Goal: Task Accomplishment & Management: Use online tool/utility

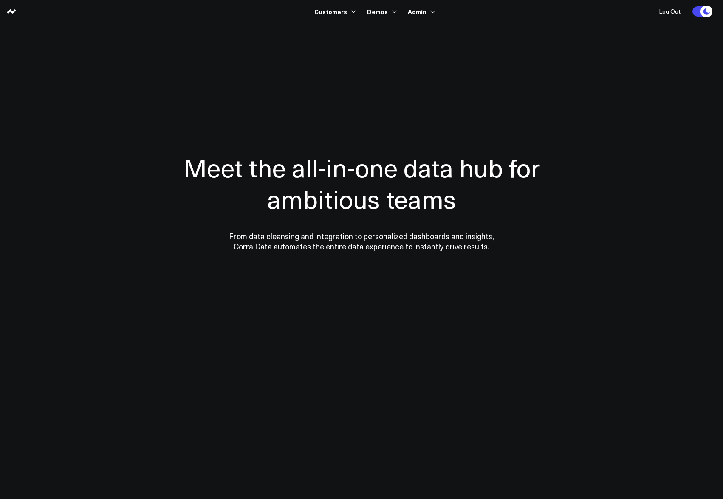
click at [449, 154] on h1 "Meet the all-in-one data hub for ambitious teams" at bounding box center [361, 183] width 416 height 63
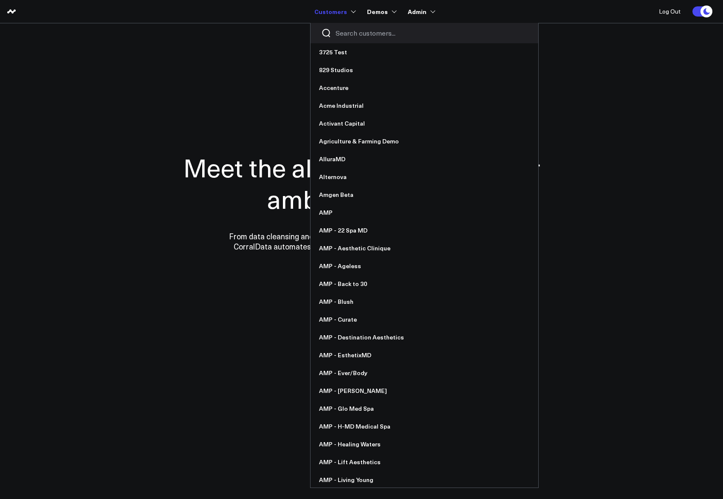
click at [346, 31] on input "Search customers input" at bounding box center [431, 32] width 192 height 9
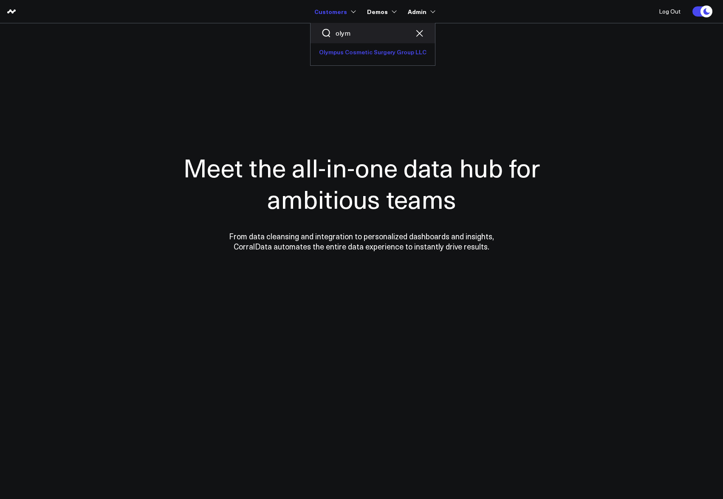
type input "olym"
click at [393, 54] on link "Olympus Cosmetic Surgery Group LLC" at bounding box center [372, 52] width 124 height 18
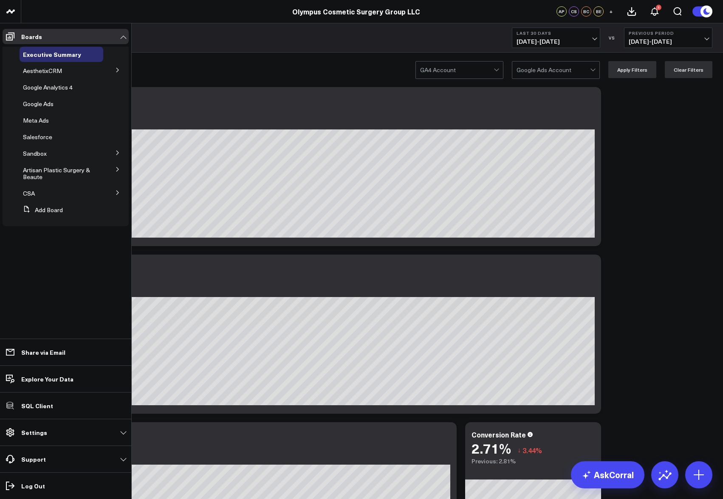
click at [120, 193] on icon at bounding box center [117, 192] width 5 height 5
click at [39, 209] on span "Salesforce" at bounding box center [42, 209] width 29 height 8
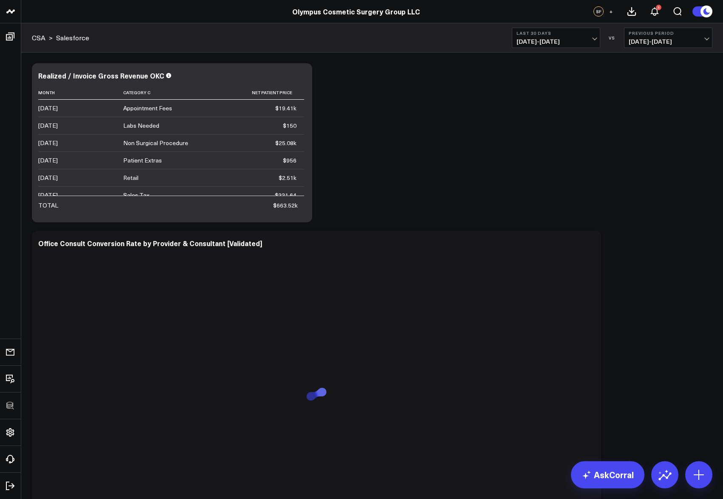
scroll to position [449, 0]
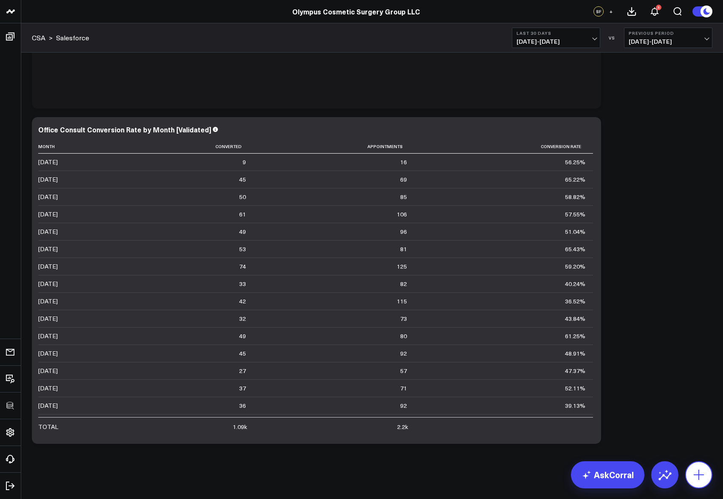
click at [706, 479] on button at bounding box center [698, 475] width 27 height 27
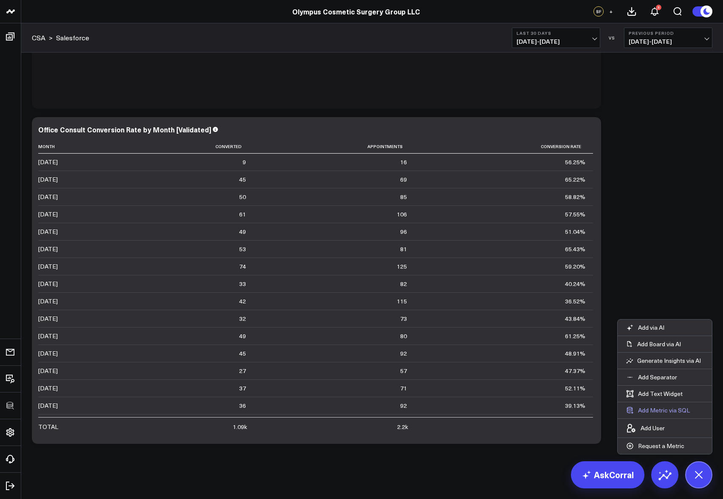
click at [663, 413] on button "Add Metric via SQL" at bounding box center [657, 411] width 81 height 16
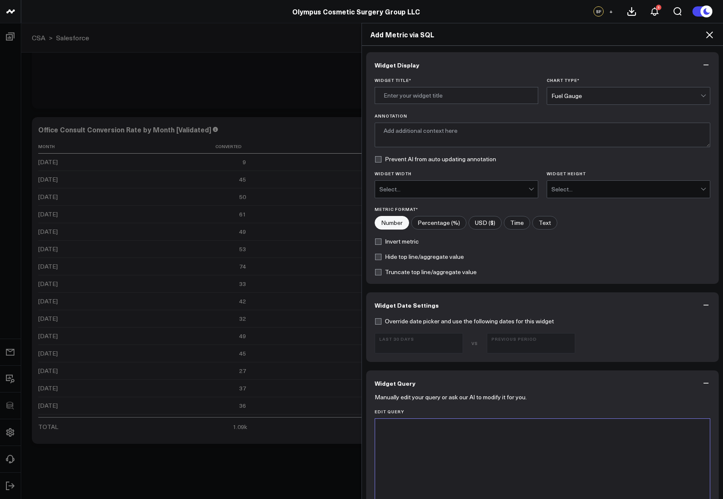
click at [520, 428] on div at bounding box center [542, 429] width 326 height 8
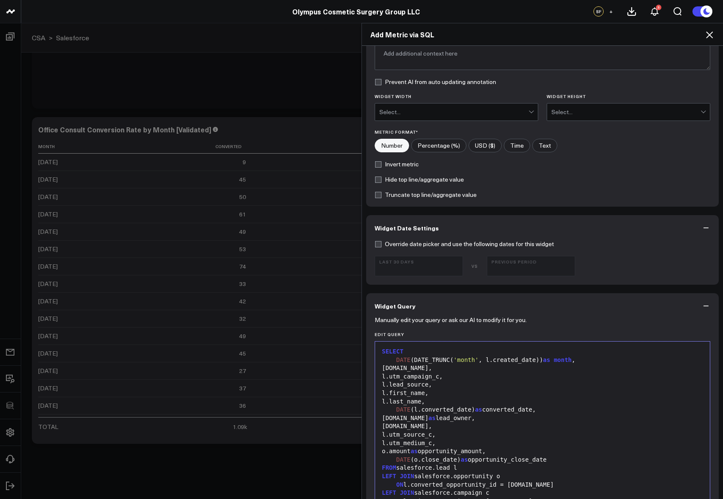
scroll to position [0, 0]
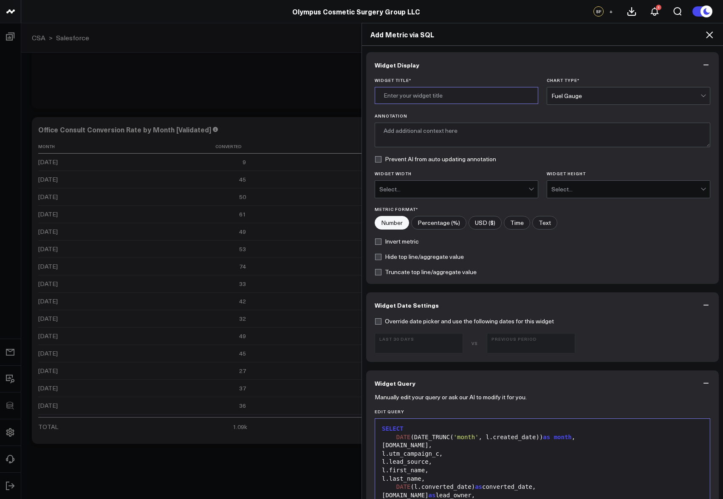
click at [434, 102] on input "Widget Title *" at bounding box center [456, 95] width 163 height 17
type input "Converted Leads - Google Amount"
click at [608, 99] on div "Fuel Gauge" at bounding box center [625, 96] width 149 height 7
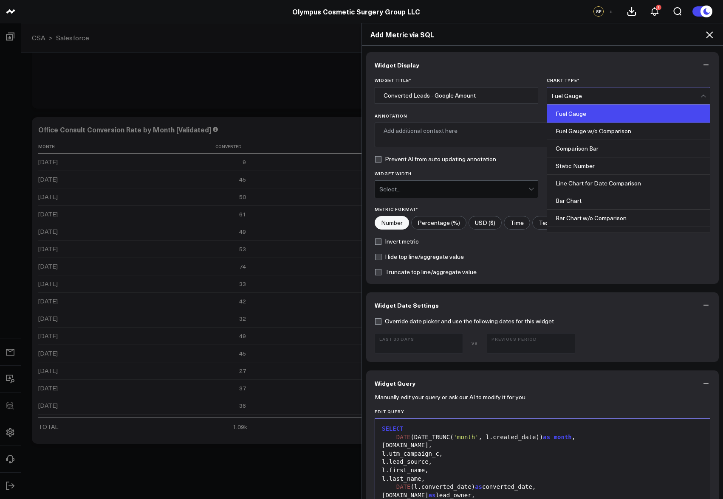
scroll to position [342, 0]
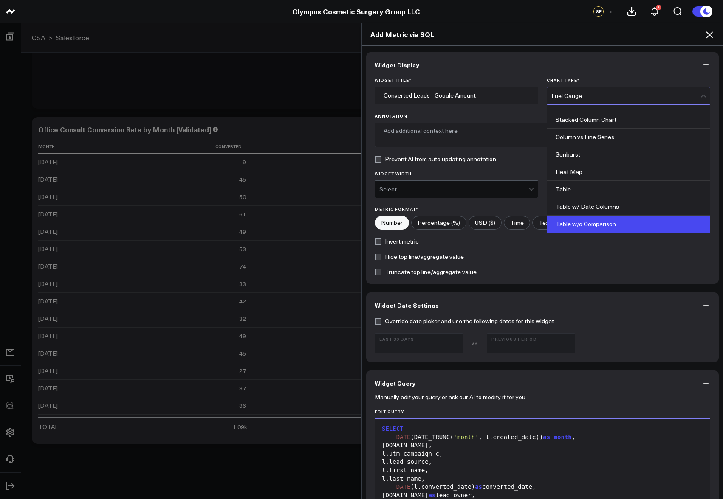
click at [618, 221] on div "Table w/o Comparison" at bounding box center [628, 224] width 163 height 17
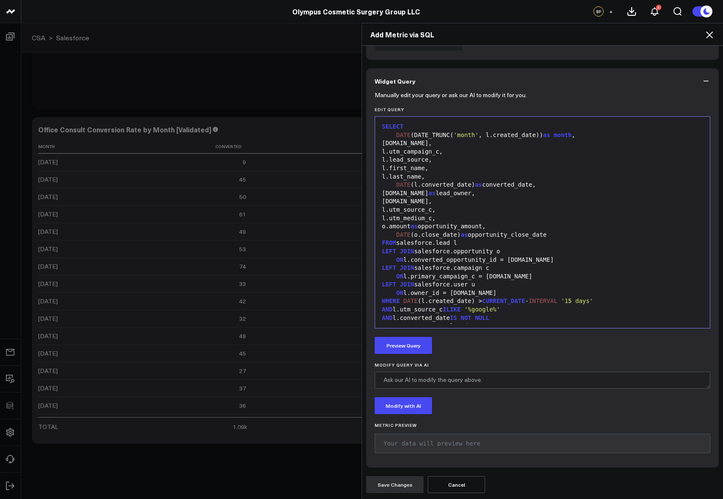
scroll to position [17, 0]
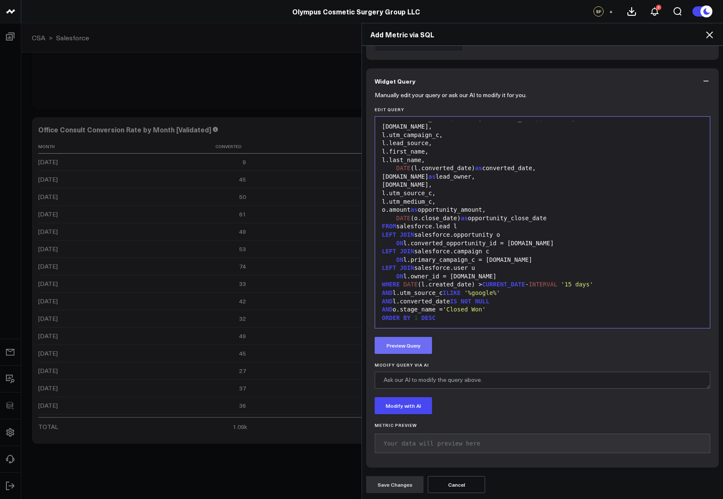
click at [397, 338] on button "Preview Query" at bounding box center [403, 345] width 57 height 17
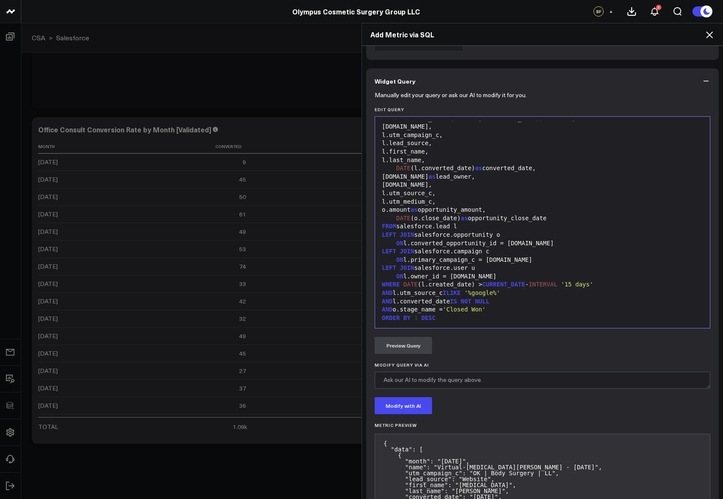
scroll to position [487, 0]
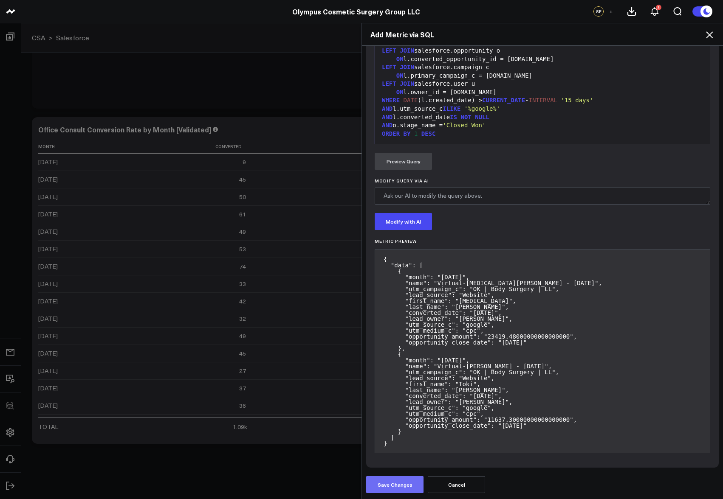
click at [397, 481] on button "Save Changes" at bounding box center [394, 484] width 57 height 17
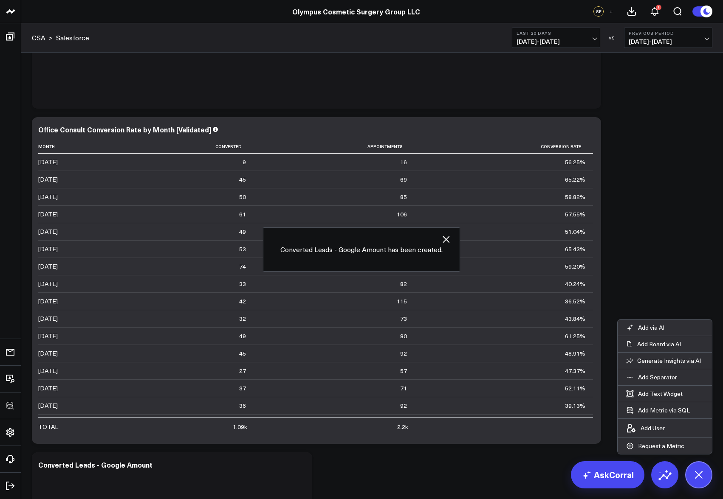
scroll to position [617, 0]
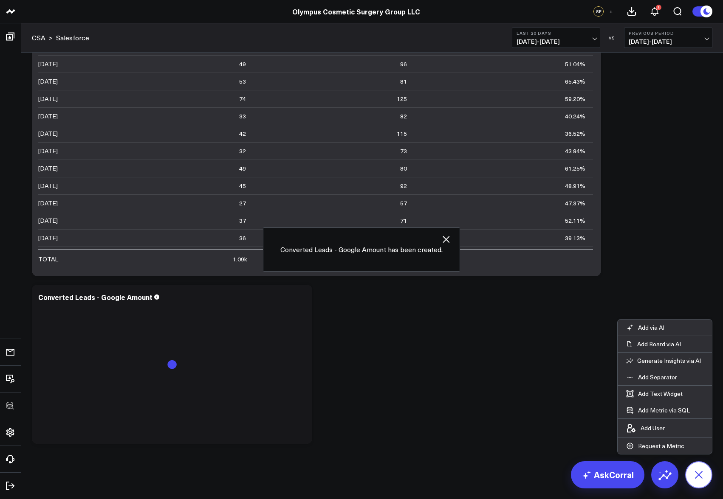
click at [697, 463] on button at bounding box center [698, 475] width 27 height 27
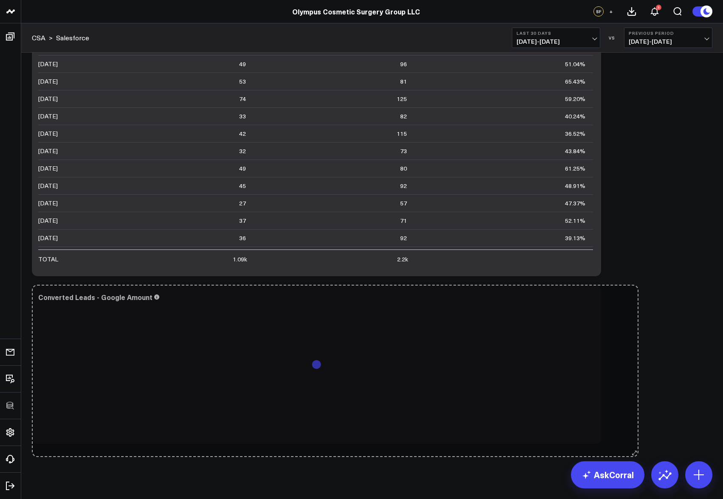
drag, startPoint x: 310, startPoint y: 440, endPoint x: 633, endPoint y: 453, distance: 323.8
click at [589, 300] on icon at bounding box center [589, 298] width 10 height 10
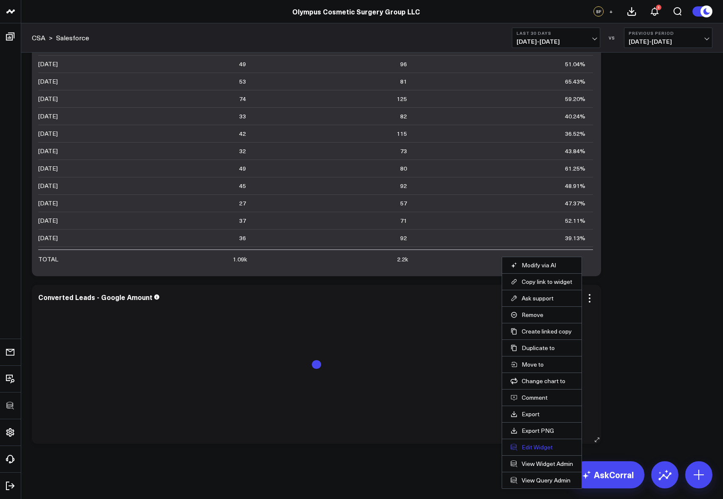
click at [531, 447] on button "Edit Widget" at bounding box center [541, 448] width 62 height 8
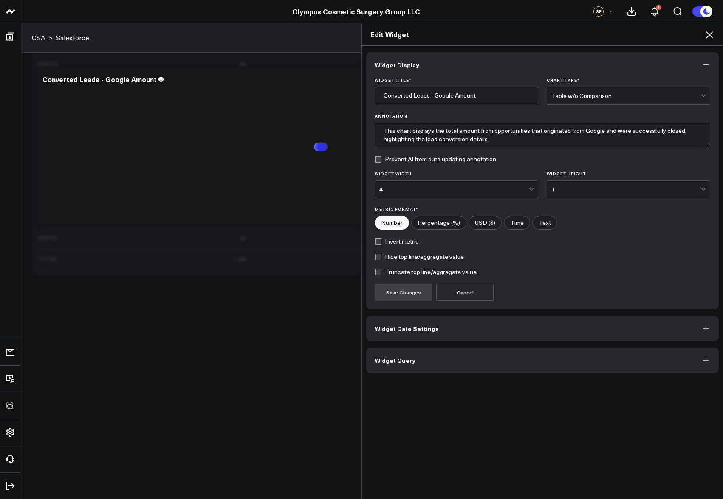
click at [532, 190] on div at bounding box center [531, 189] width 7 height 17
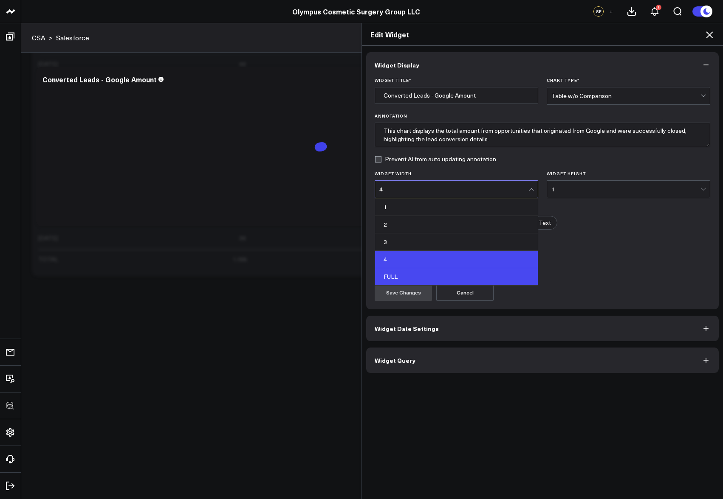
click at [445, 275] on div "FULL" at bounding box center [456, 276] width 163 height 17
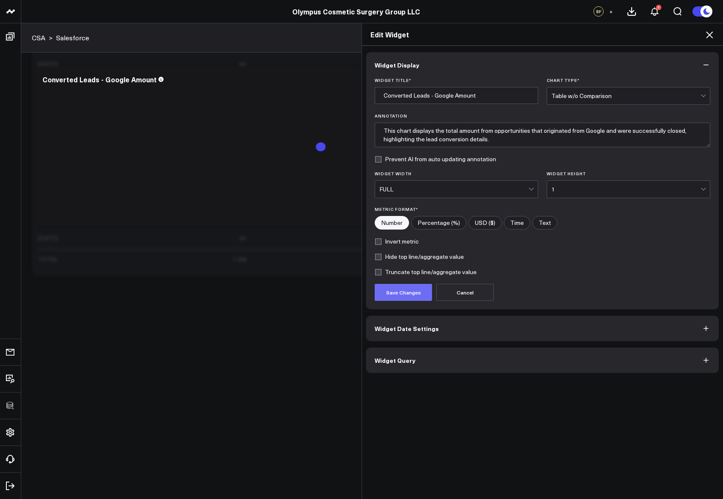
click at [401, 291] on button "Save Changes" at bounding box center [403, 292] width 57 height 17
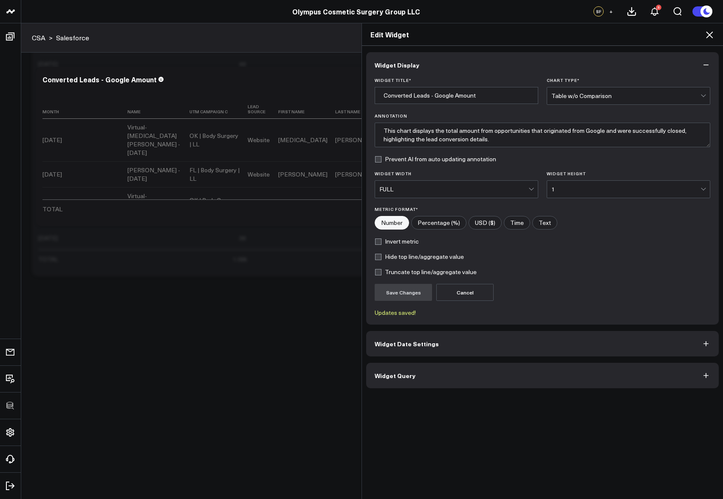
click at [711, 37] on icon at bounding box center [709, 34] width 7 height 7
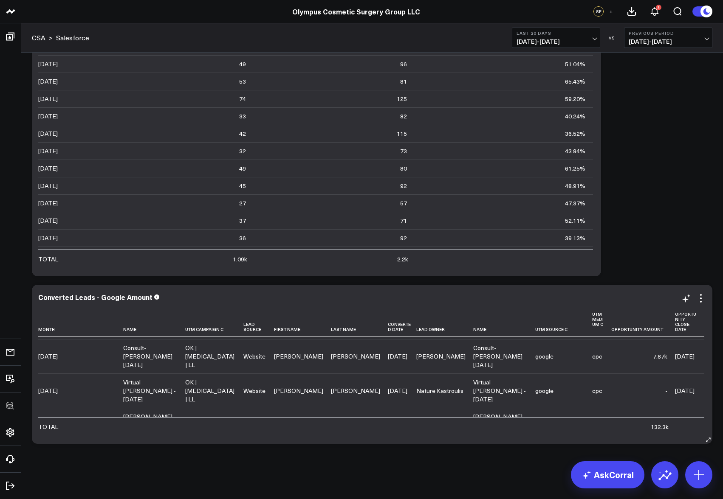
scroll to position [147, 0]
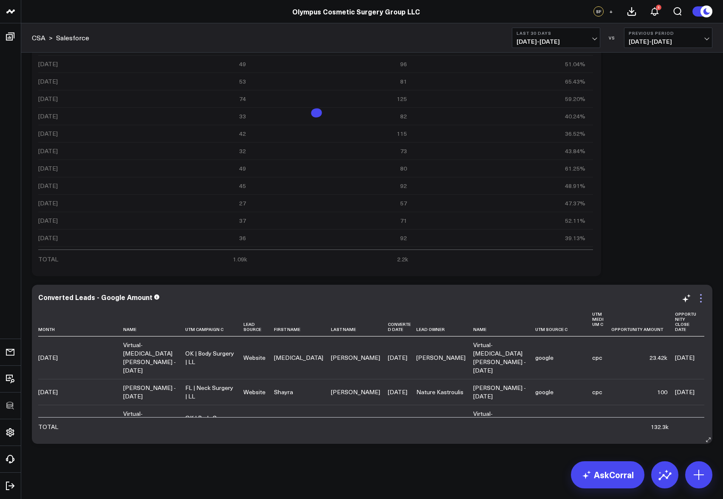
click at [702, 296] on icon at bounding box center [701, 298] width 10 height 10
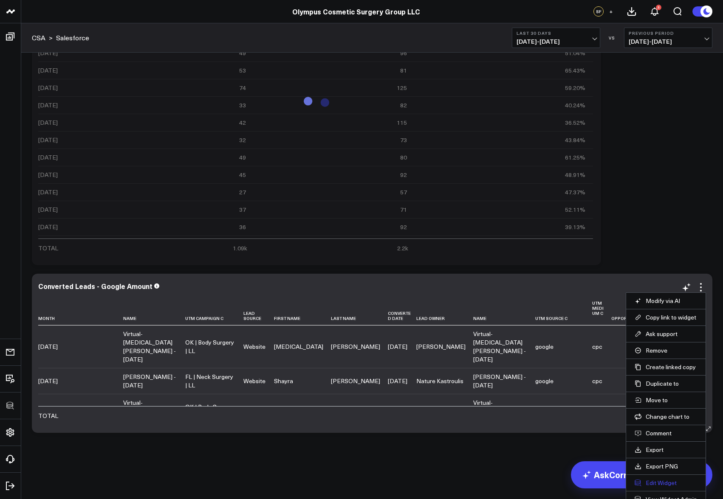
click at [663, 481] on button "Edit Widget" at bounding box center [665, 483] width 62 height 8
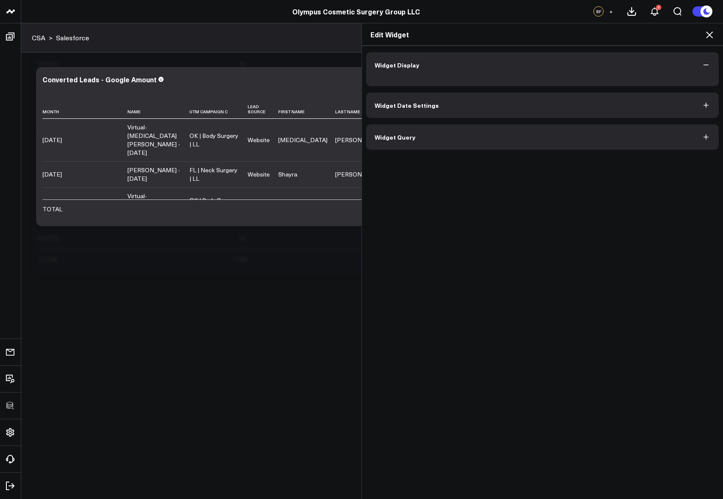
scroll to position [617, 0]
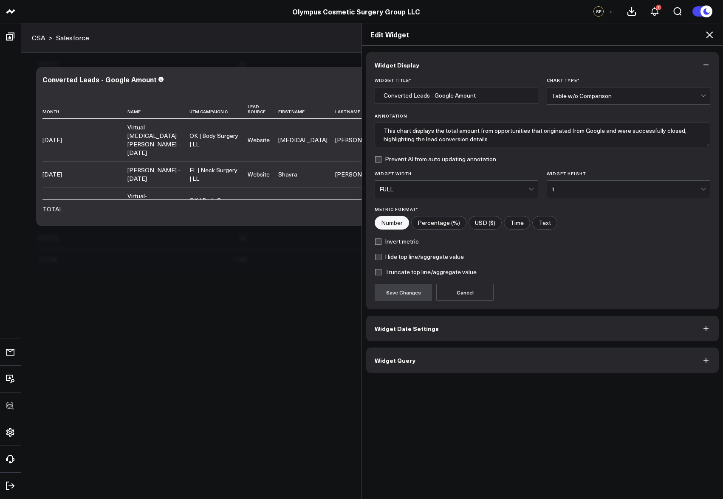
click at [496, 360] on button "Widget Query" at bounding box center [542, 360] width 352 height 25
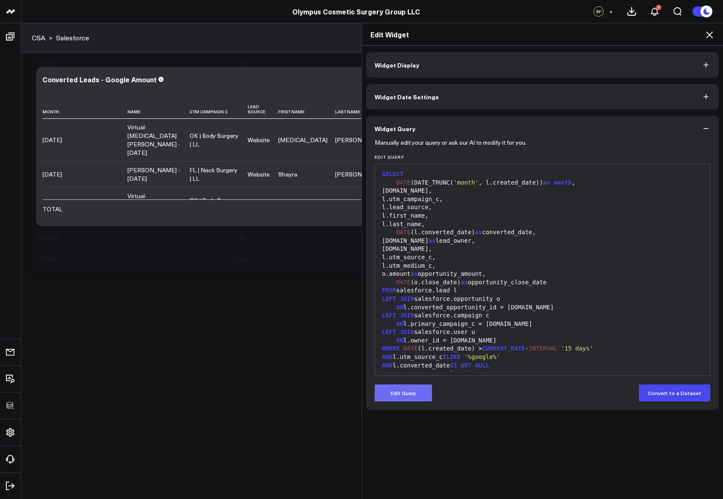
click at [417, 399] on button "Edit Query" at bounding box center [403, 393] width 57 height 17
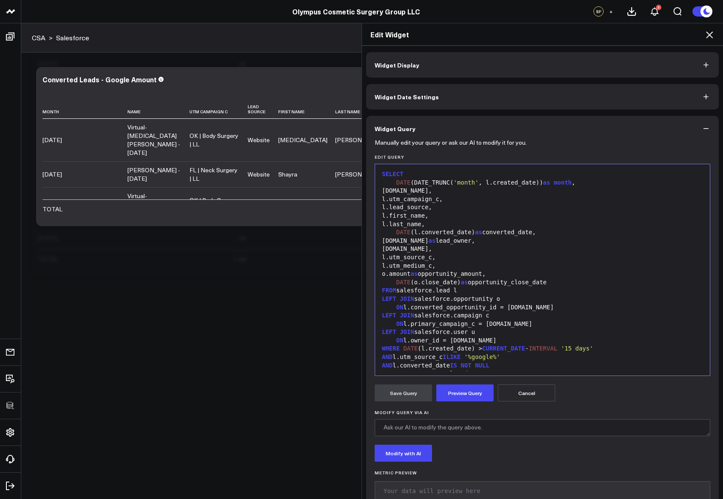
click at [413, 192] on div "[DOMAIN_NAME]," at bounding box center [542, 191] width 326 height 8
click at [450, 382] on form "Manually edit your query or ask our AI to modify it for you. Edit Query 99 1 2 …" at bounding box center [542, 324] width 335 height 366
click at [451, 386] on button "Preview Query" at bounding box center [464, 393] width 57 height 17
click at [416, 399] on button "Save Query" at bounding box center [403, 393] width 57 height 17
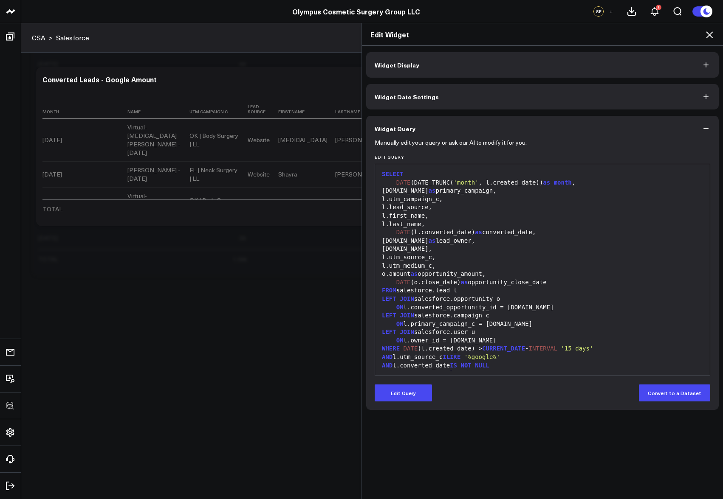
click at [711, 32] on icon at bounding box center [709, 34] width 7 height 7
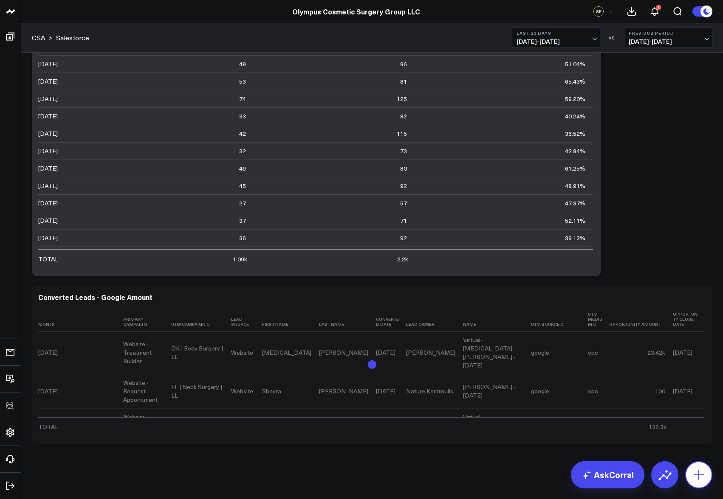
click at [699, 469] on icon at bounding box center [699, 475] width 14 height 14
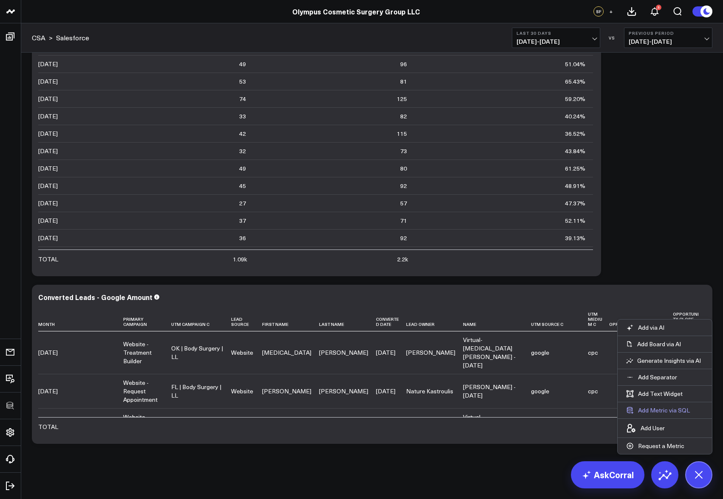
click at [671, 412] on button "Add Metric via SQL" at bounding box center [657, 411] width 81 height 16
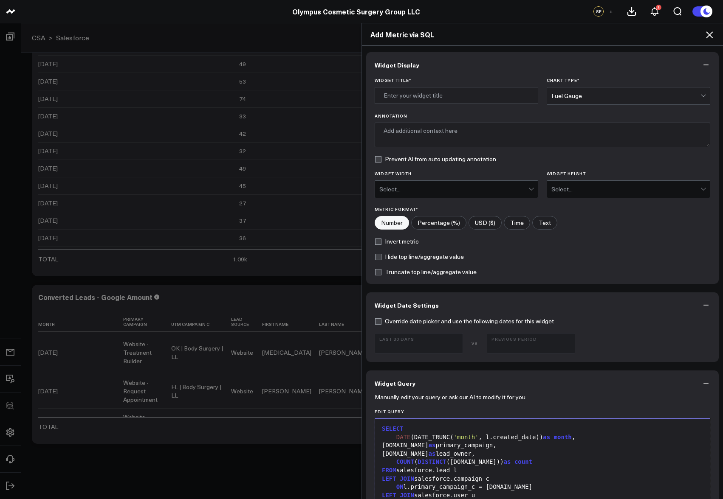
scroll to position [34, 0]
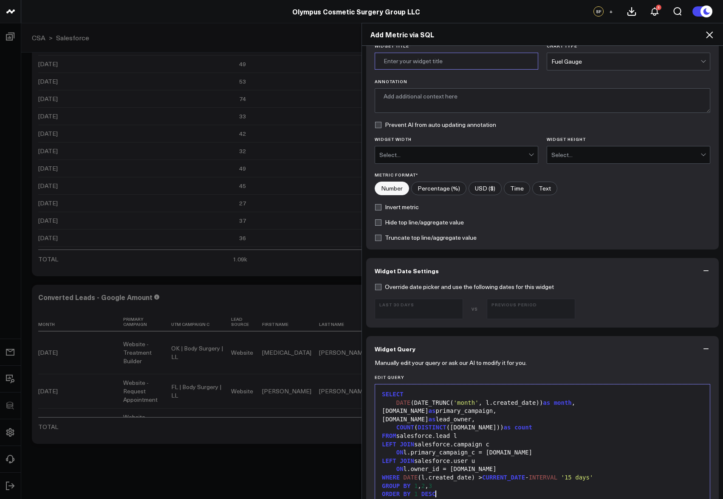
click at [443, 65] on input "Widget Title *" at bounding box center [456, 61] width 163 height 17
type input "Leads by Campaign by Month"
click at [550, 72] on div "Widget Title * Leads by Campaign by Month Chart Type * Fuel Gauge Annotation Pr…" at bounding box center [542, 146] width 352 height 206
click at [565, 56] on div "Fuel Gauge" at bounding box center [625, 61] width 149 height 17
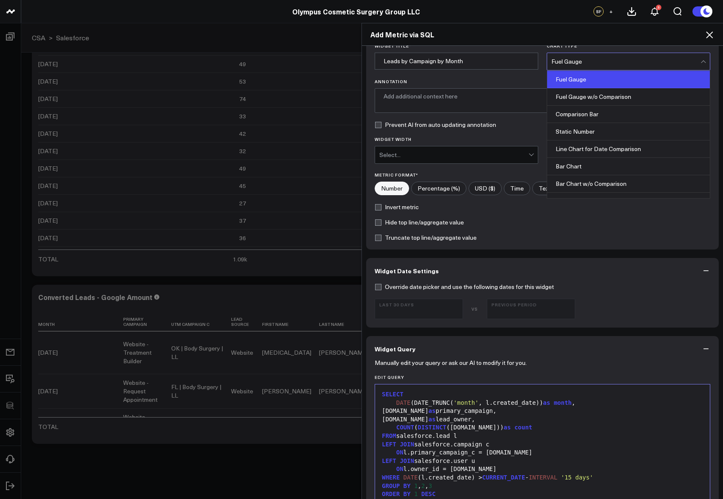
scroll to position [342, 0]
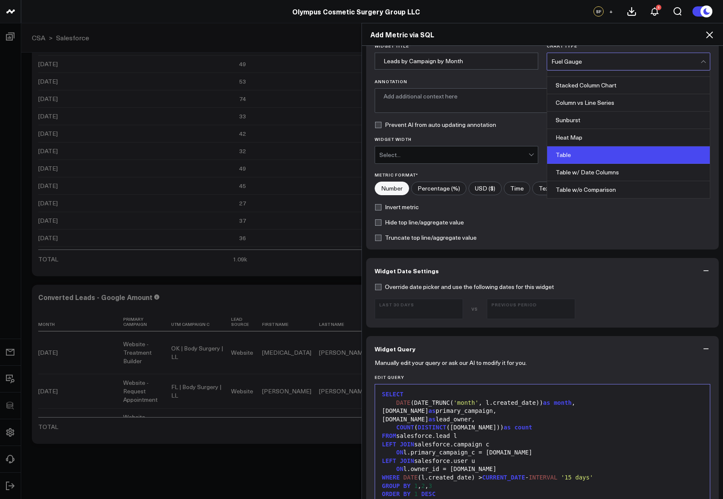
click at [568, 160] on div "Table" at bounding box center [628, 154] width 163 height 17
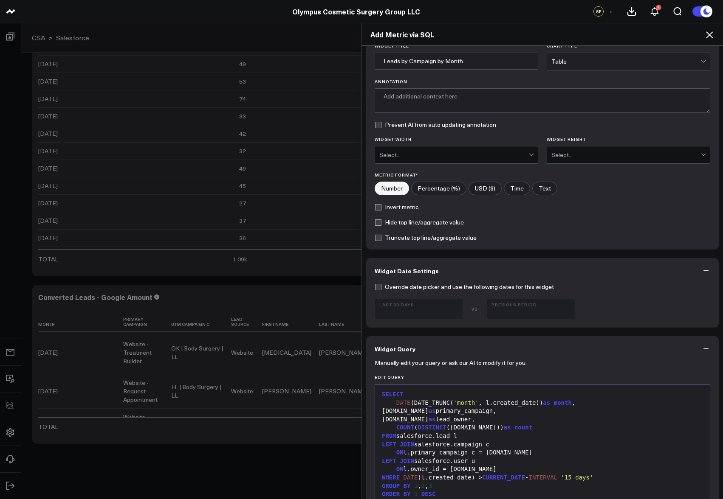
scroll to position [302, 0]
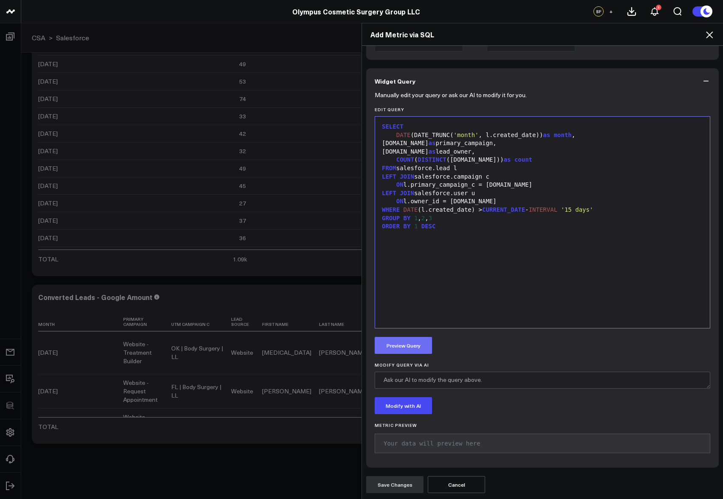
click at [384, 344] on button "Preview Query" at bounding box center [403, 345] width 57 height 17
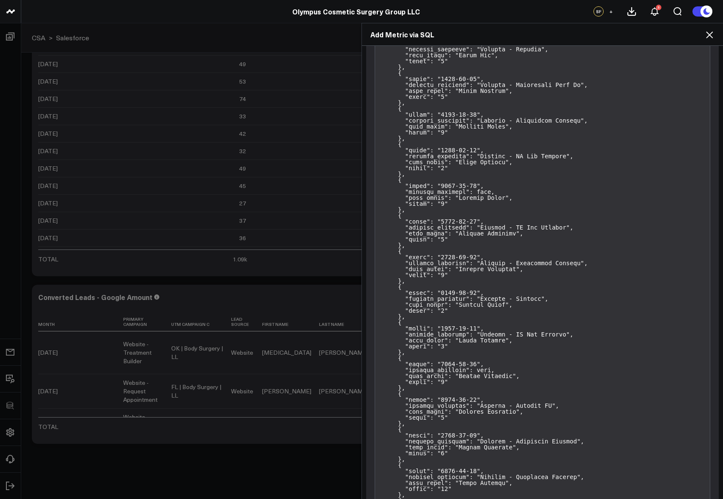
scroll to position [1783, 0]
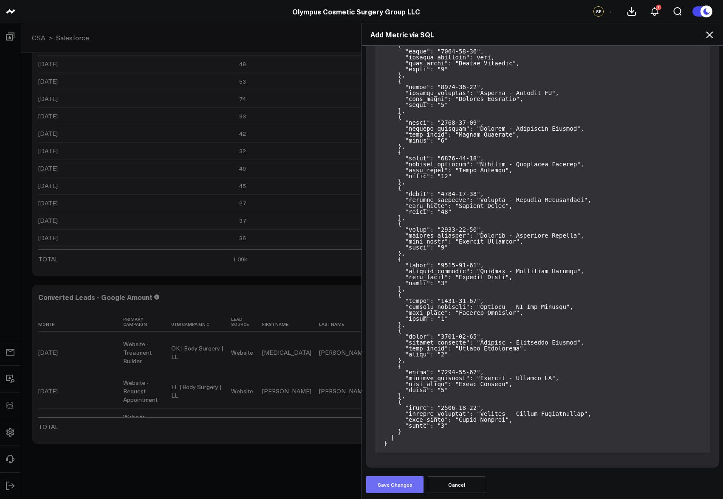
click at [383, 485] on button "Save Changes" at bounding box center [394, 484] width 57 height 17
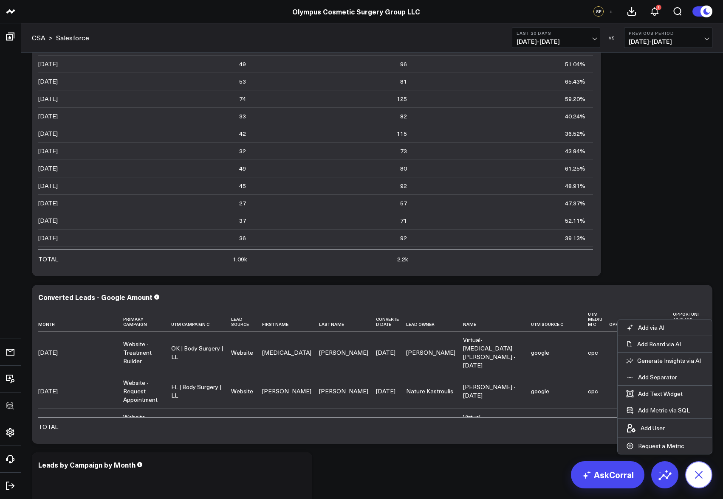
click at [707, 475] on button at bounding box center [698, 475] width 27 height 27
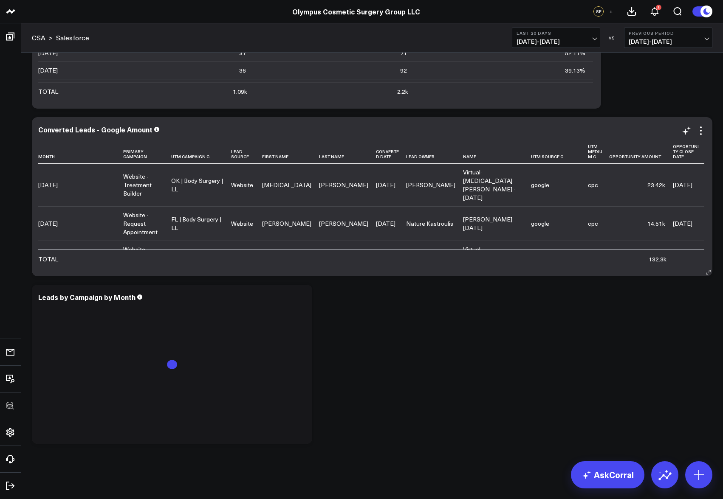
scroll to position [44, 0]
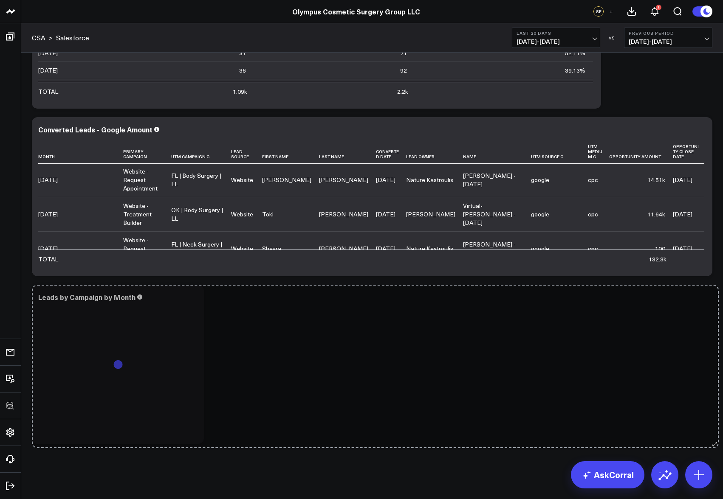
drag, startPoint x: 308, startPoint y: 442, endPoint x: 714, endPoint y: 446, distance: 406.4
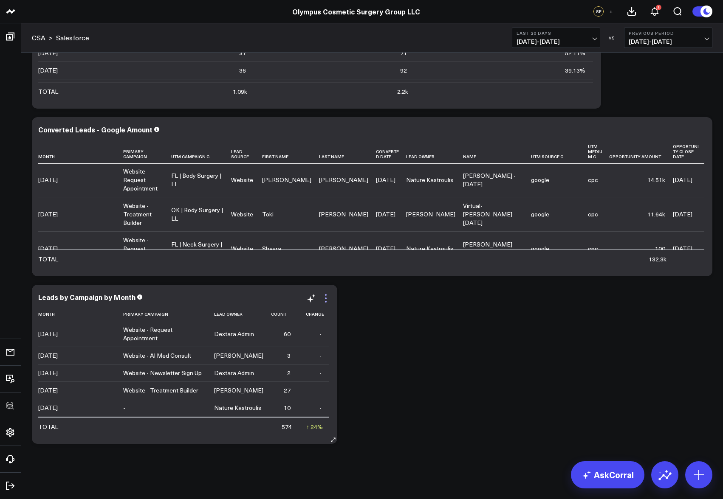
click at [328, 296] on icon at bounding box center [326, 298] width 10 height 10
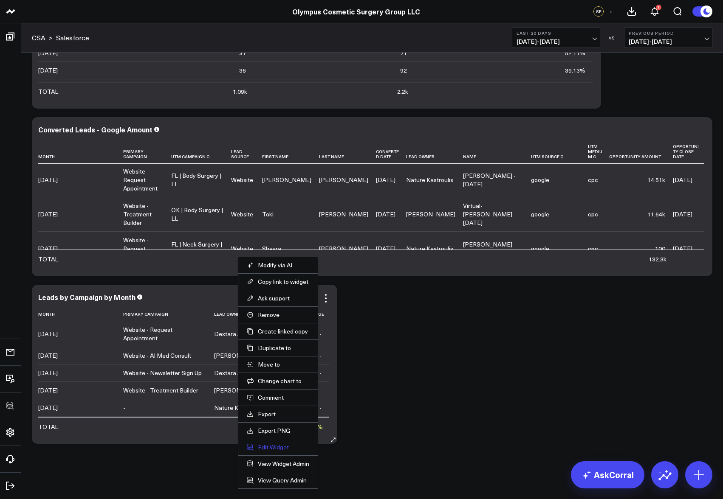
click at [280, 448] on button "Edit Widget" at bounding box center [278, 448] width 62 height 8
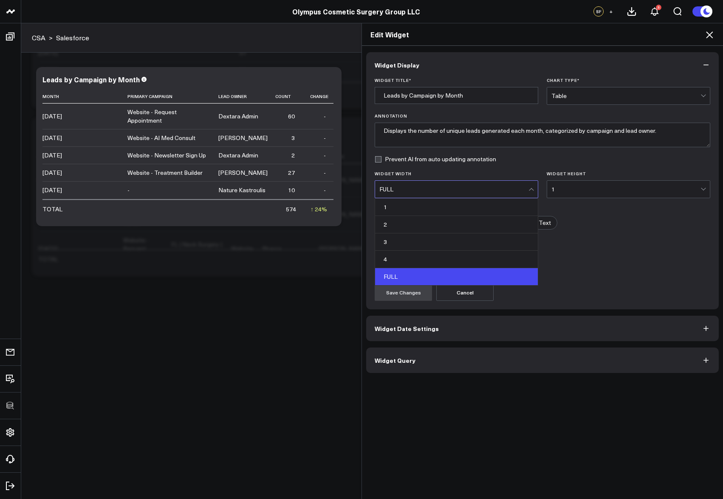
click at [428, 182] on div "FULL" at bounding box center [453, 189] width 149 height 17
click at [399, 229] on div "2" at bounding box center [456, 224] width 163 height 17
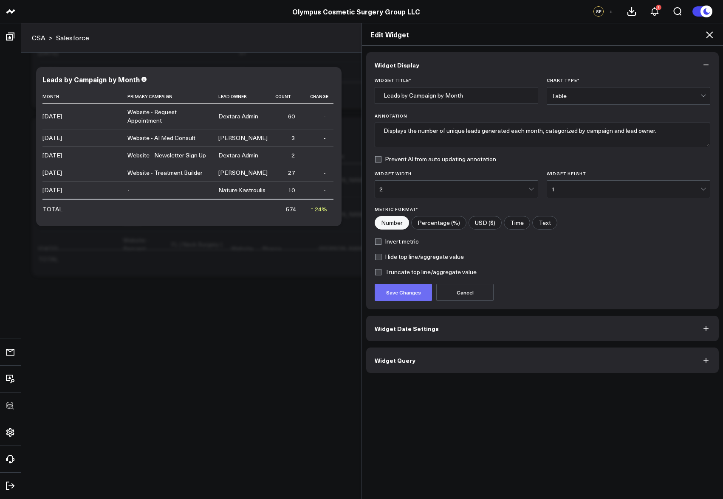
click at [401, 296] on button "Save Changes" at bounding box center [403, 292] width 57 height 17
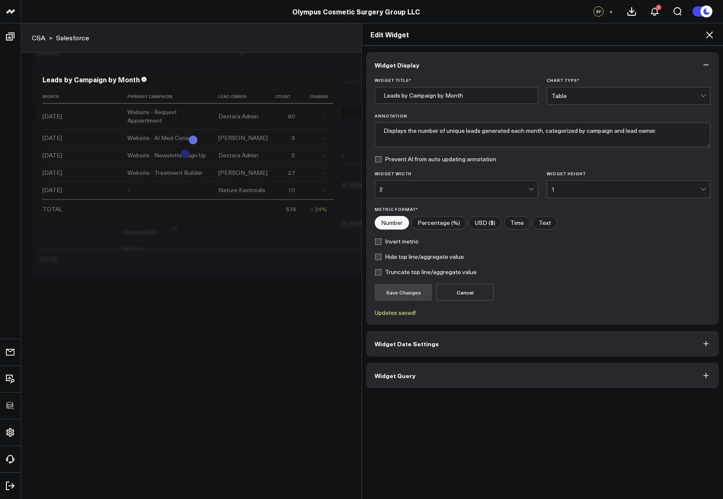
click at [709, 39] on icon at bounding box center [709, 35] width 10 height 10
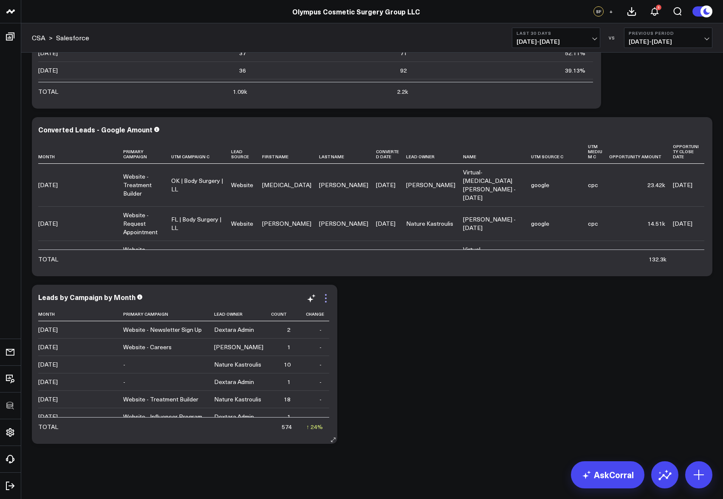
click at [330, 296] on icon at bounding box center [326, 298] width 10 height 10
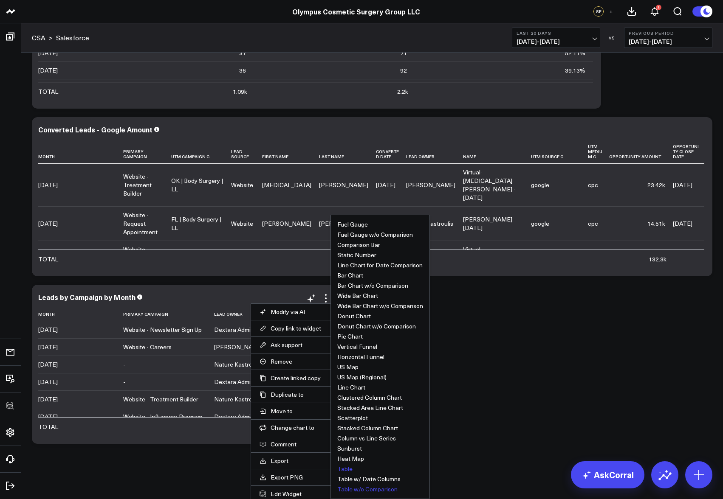
click at [366, 487] on button "Table w/o Comparison" at bounding box center [367, 490] width 60 height 6
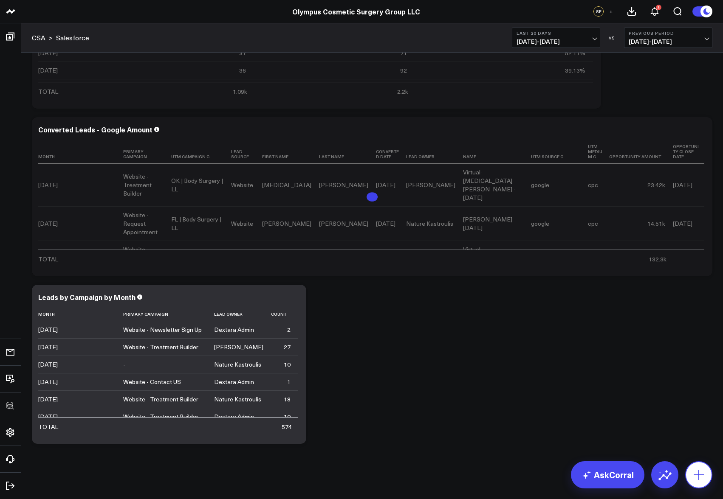
click at [694, 470] on icon at bounding box center [699, 475] width 14 height 14
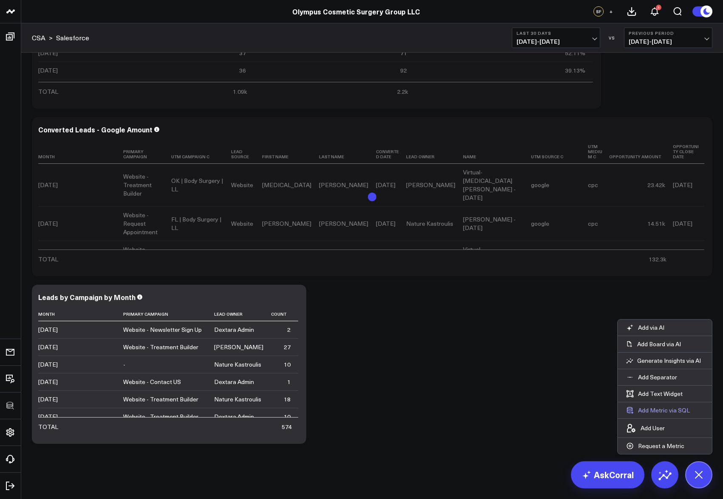
click at [666, 406] on button "Add Metric via SQL" at bounding box center [657, 411] width 81 height 16
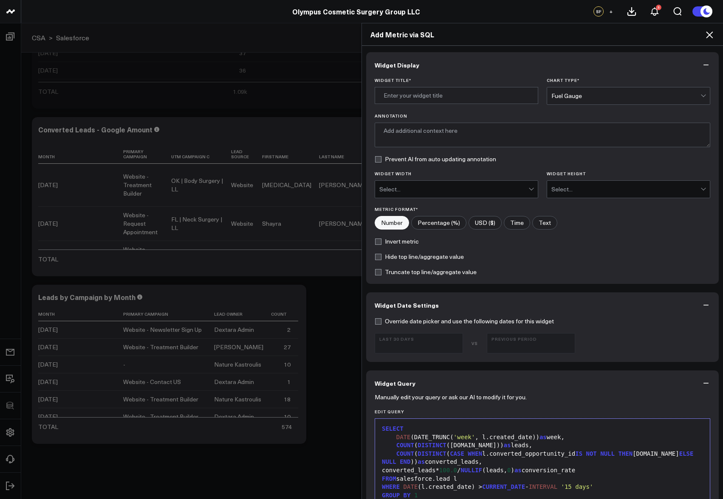
scroll to position [9, 0]
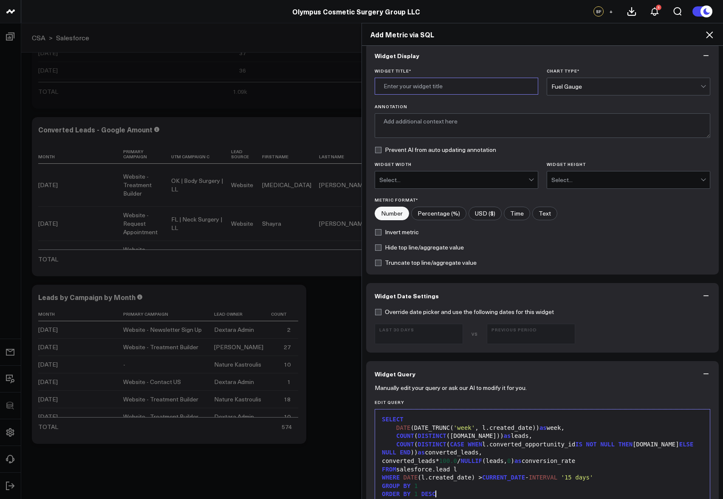
click at [436, 91] on input "Widget Title *" at bounding box center [456, 86] width 163 height 17
type input "Lead to Consult Conversion Rate (Week)"
click at [562, 94] on div "Fuel Gauge" at bounding box center [625, 86] width 149 height 17
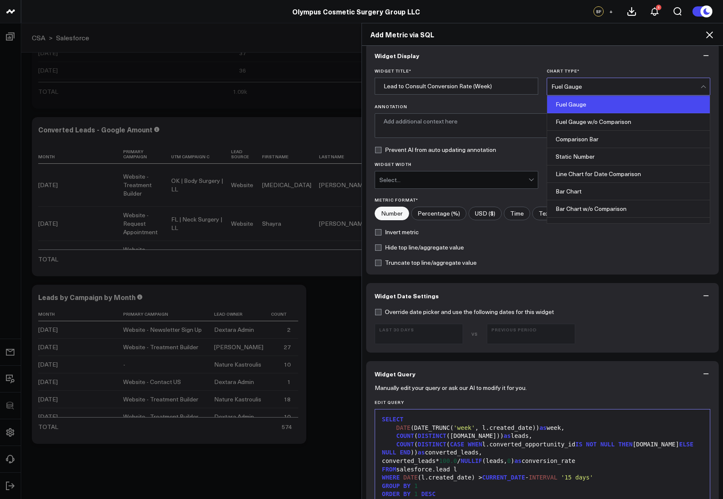
scroll to position [342, 0]
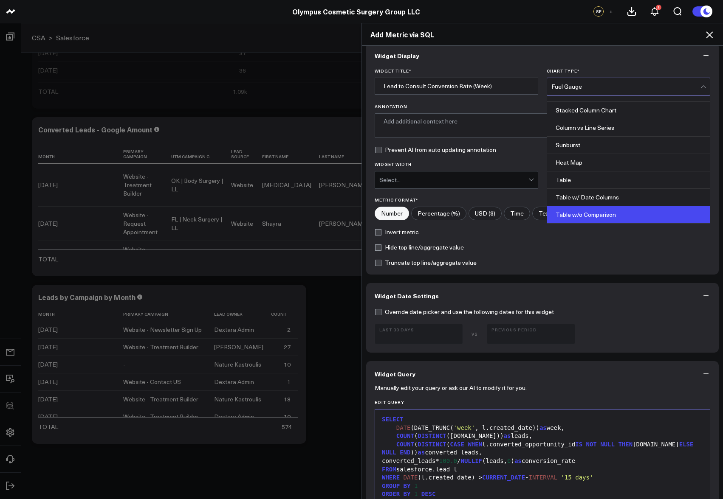
click at [592, 212] on div "Table w/o Comparison" at bounding box center [628, 214] width 163 height 17
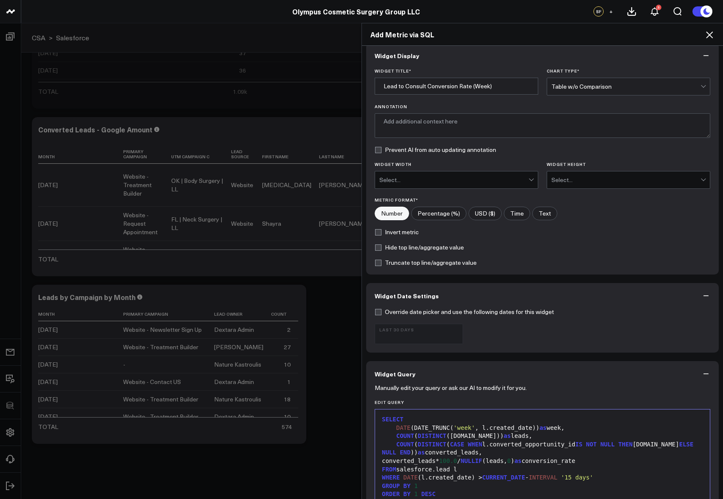
scroll to position [302, 0]
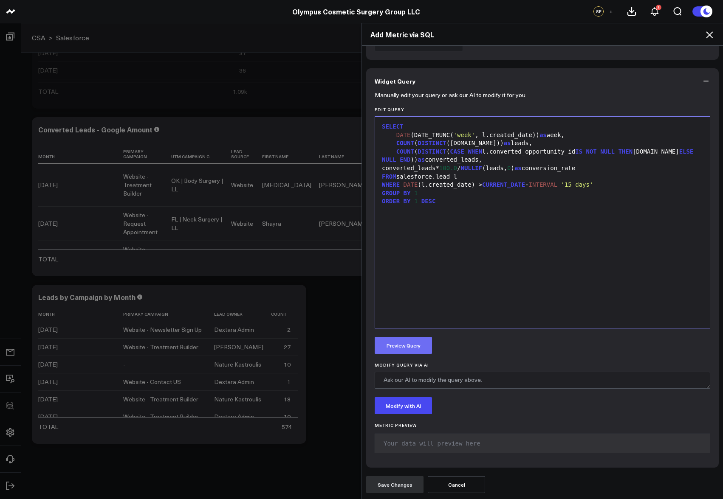
click at [422, 344] on button "Preview Query" at bounding box center [403, 345] width 57 height 17
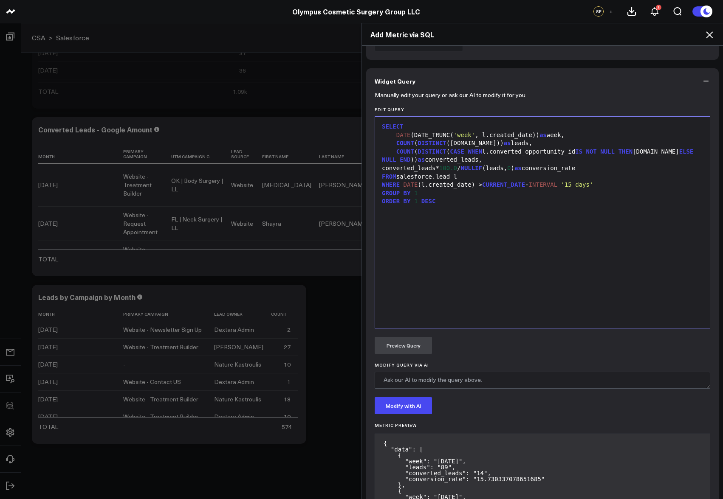
scroll to position [427, 0]
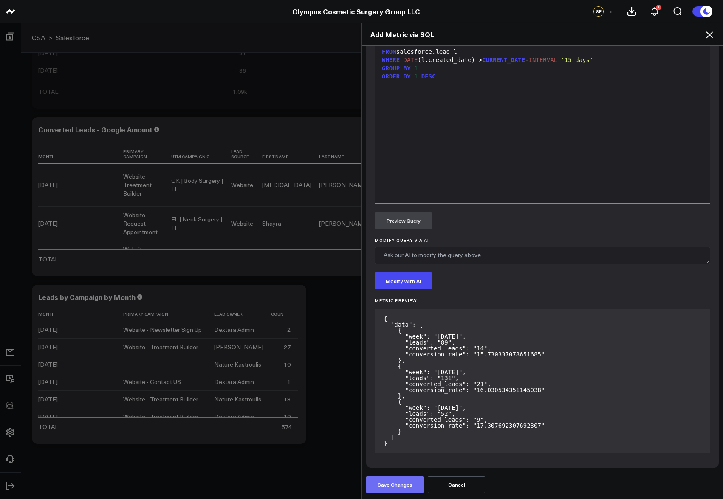
click at [381, 487] on button "Save Changes" at bounding box center [394, 484] width 57 height 17
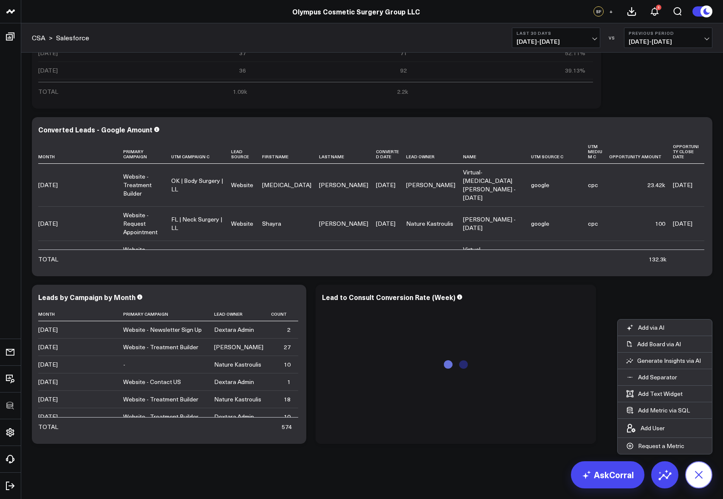
click at [710, 475] on button at bounding box center [698, 475] width 27 height 27
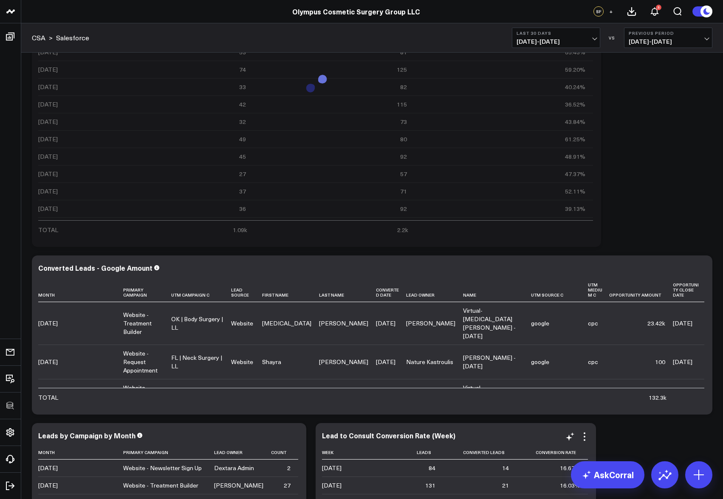
scroll to position [785, 0]
